Goal: Ask a question

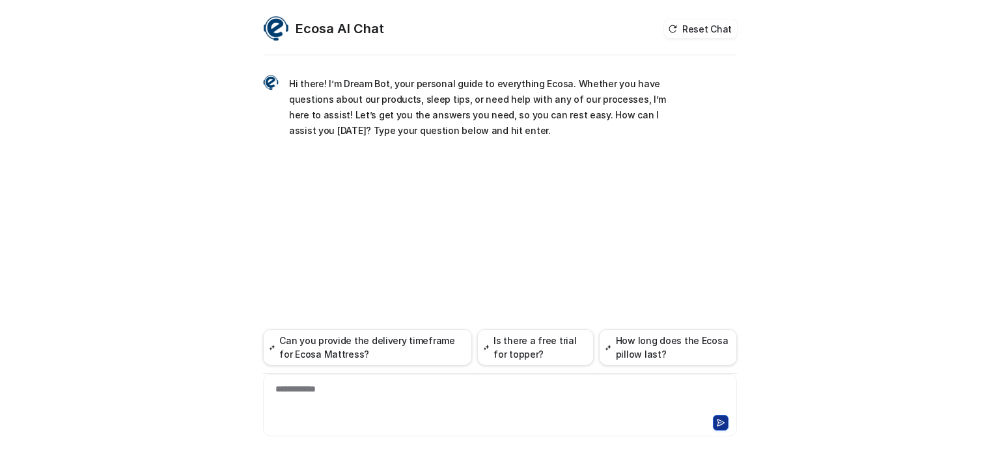
click at [380, 398] on div "**********" at bounding box center [499, 398] width 467 height 30
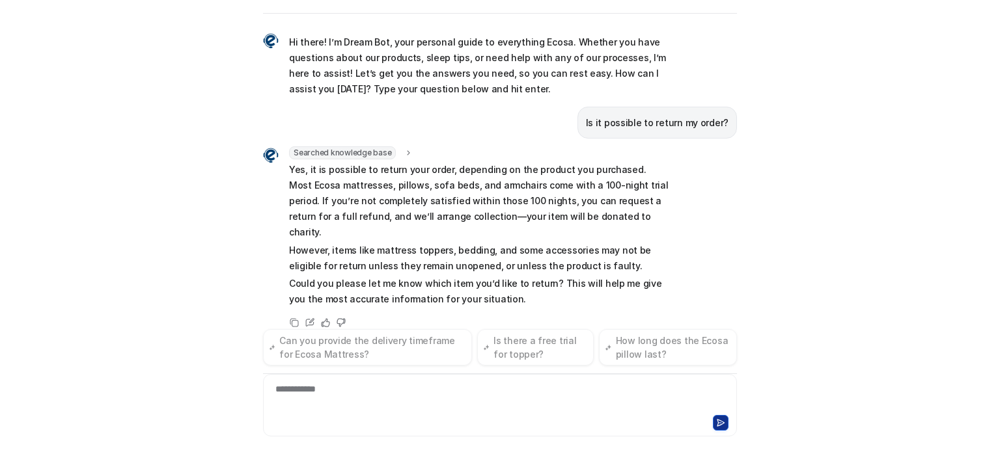
scroll to position [83, 0]
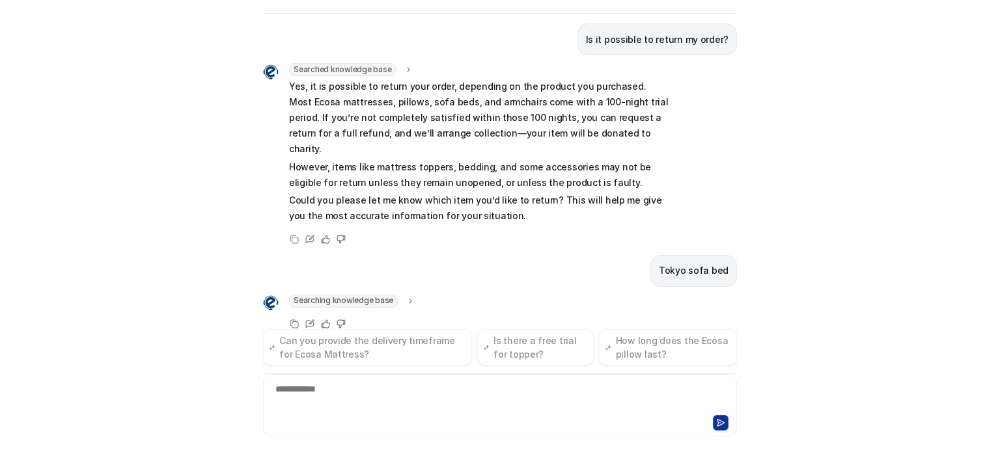
click at [406, 296] on icon at bounding box center [410, 301] width 9 height 10
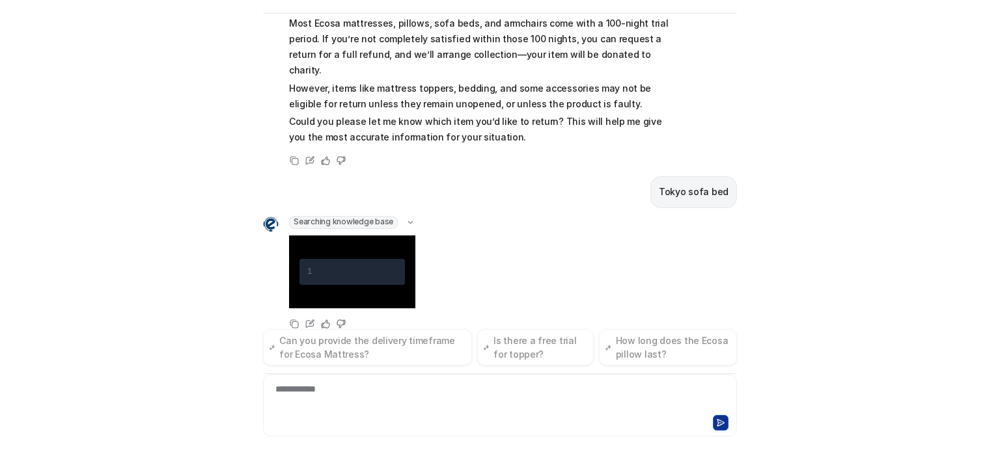
click at [263, 265] on div "Searching knowledge base 1" at bounding box center [339, 263] width 152 height 95
click at [471, 234] on div "Searching knowledge base 1 Copy Edit Helpful Not helpful" at bounding box center [500, 274] width 474 height 116
click at [400, 410] on div at bounding box center [499, 398] width 467 height 30
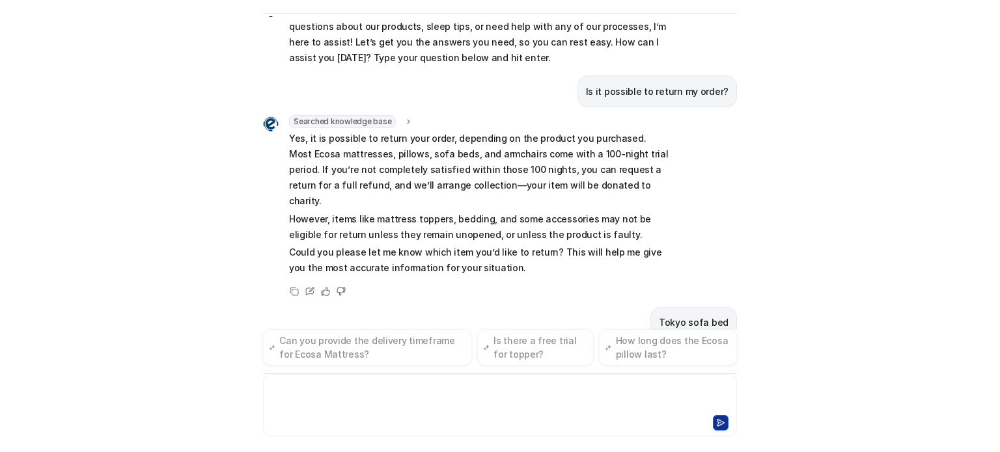
scroll to position [0, 0]
